Goal: Information Seeking & Learning: Learn about a topic

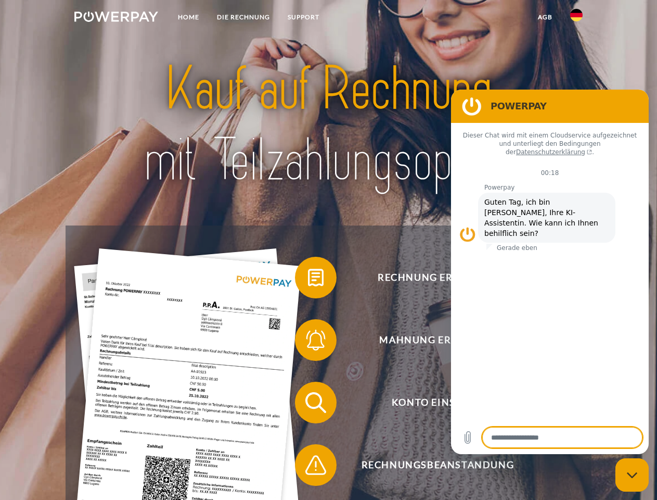
click at [116, 18] on img at bounding box center [116, 16] width 84 height 10
click at [577, 18] on img at bounding box center [576, 15] width 12 height 12
click at [545, 17] on link "agb" at bounding box center [545, 17] width 32 height 19
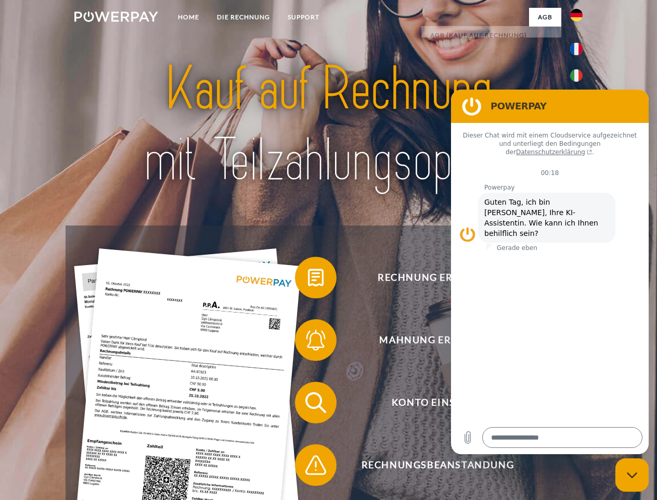
click at [308, 279] on span at bounding box center [300, 277] width 52 height 52
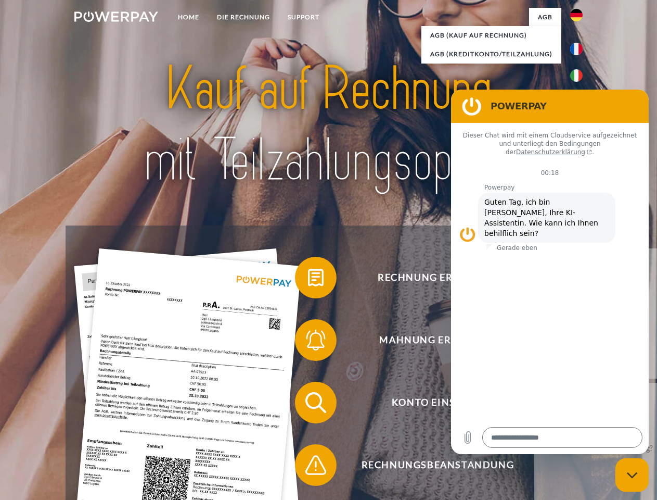
click at [308, 342] on div "Rechnung erhalten? Mahnung erhalten? Konto einsehen" at bounding box center [329, 433] width 526 height 416
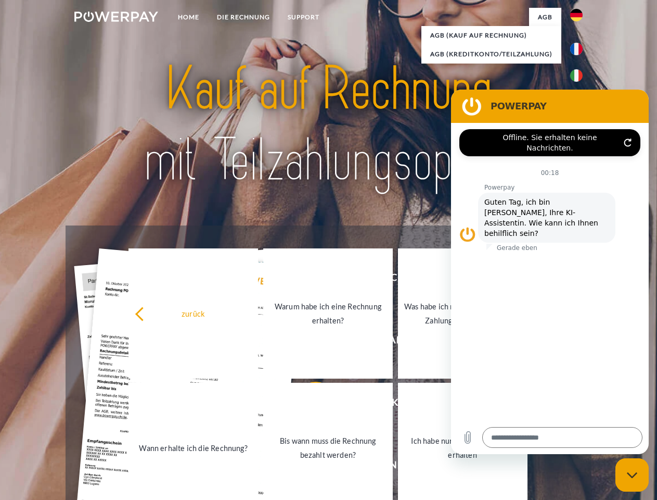
click at [308, 404] on link "Bis wann muss die Rechnung bezahlt werden?" at bounding box center [328, 448] width 130 height 130
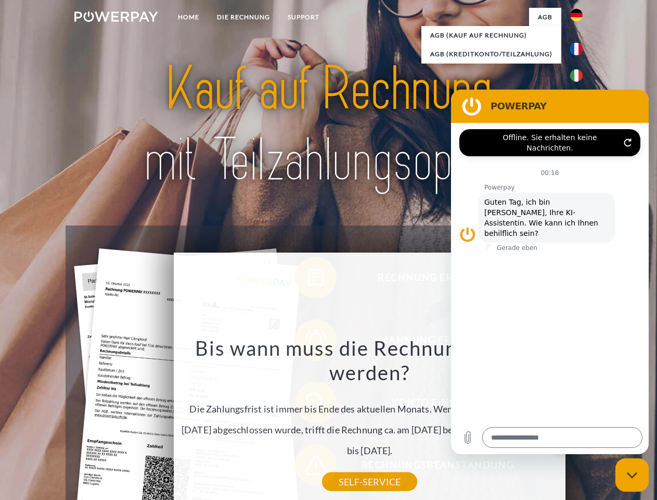
click at [308, 467] on div "Rechnung erhalten? Mahnung erhalten? Konto einsehen" at bounding box center [329, 433] width 526 height 416
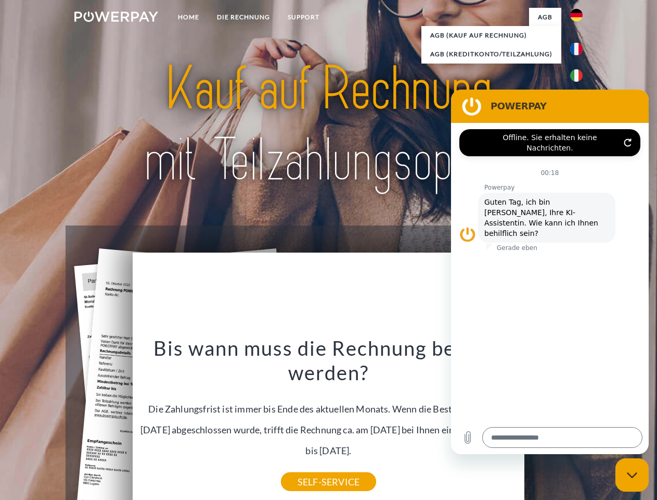
click at [632, 475] on icon "Messaging-Fenster schließen" at bounding box center [632, 475] width 11 height 7
type textarea "*"
